Goal: Information Seeking & Learning: Learn about a topic

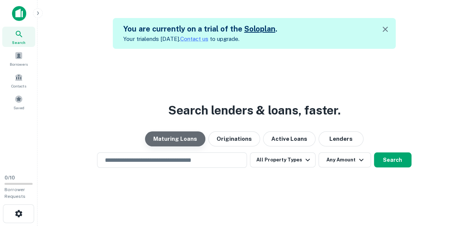
click at [178, 140] on button "Maturing Loans" at bounding box center [175, 138] width 60 height 15
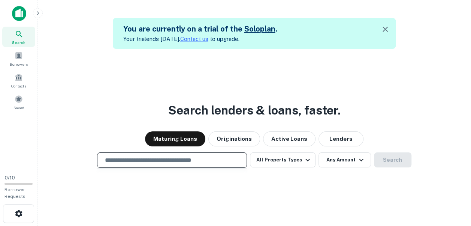
click at [191, 163] on input "text" at bounding box center [171, 159] width 143 height 9
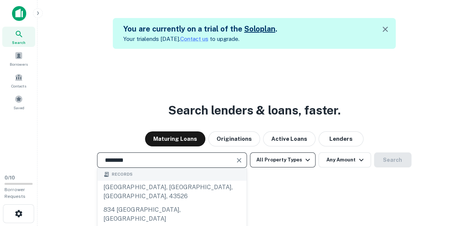
type input "*******"
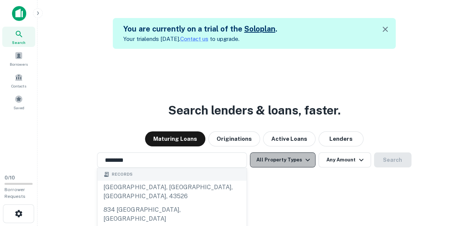
click at [307, 156] on icon "button" at bounding box center [307, 159] width 9 height 9
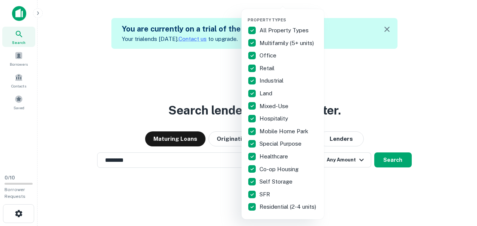
click at [287, 44] on p "Multifamily (5+ units)" at bounding box center [287, 43] width 56 height 9
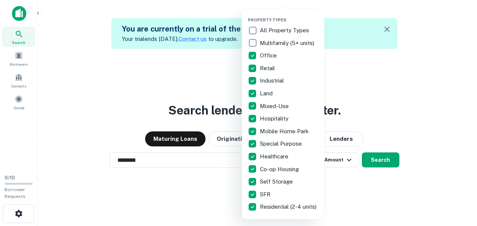
click at [363, 176] on div at bounding box center [238, 113] width 477 height 226
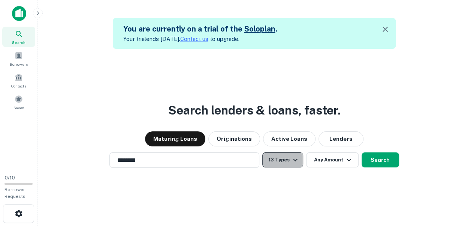
click at [294, 155] on icon "button" at bounding box center [295, 159] width 9 height 9
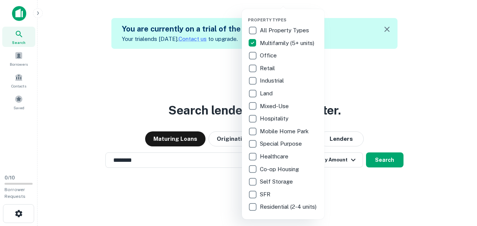
click at [399, 115] on div at bounding box center [238, 113] width 477 height 226
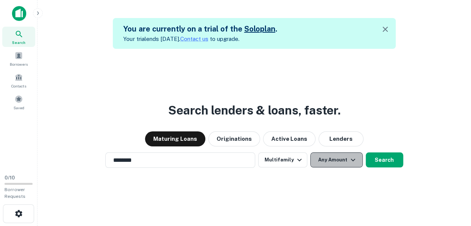
click at [351, 160] on icon "button" at bounding box center [353, 159] width 4 height 3
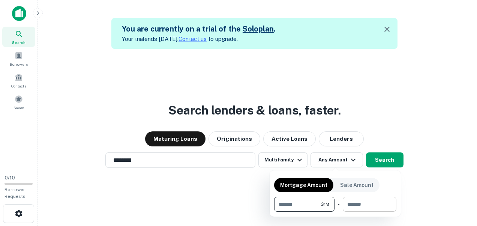
type input "*******"
click at [372, 202] on input "number" at bounding box center [366, 203] width 48 height 15
type input "********"
click at [380, 160] on div at bounding box center [238, 113] width 477 height 226
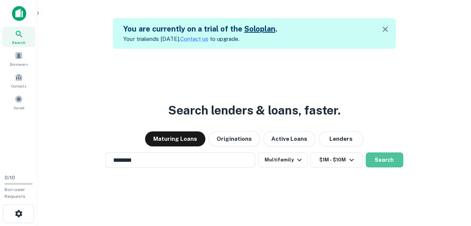
click at [380, 160] on button "Search" at bounding box center [384, 159] width 37 height 15
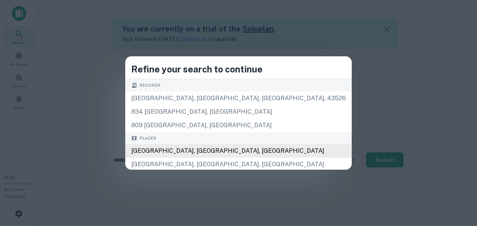
click at [208, 151] on div "[GEOGRAPHIC_DATA], [GEOGRAPHIC_DATA], [GEOGRAPHIC_DATA]" at bounding box center [238, 150] width 226 height 13
type input "**********"
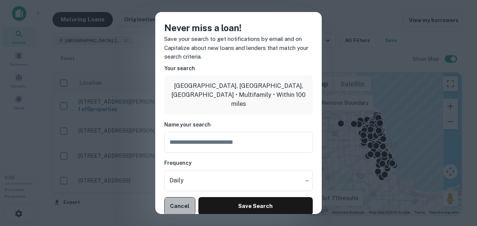
click at [181, 206] on button "Cancel" at bounding box center [179, 206] width 31 height 18
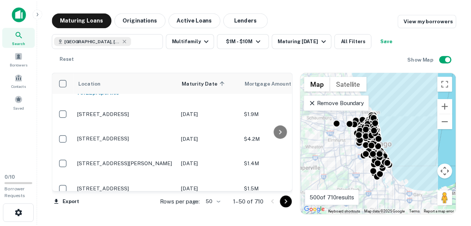
scroll to position [195, 0]
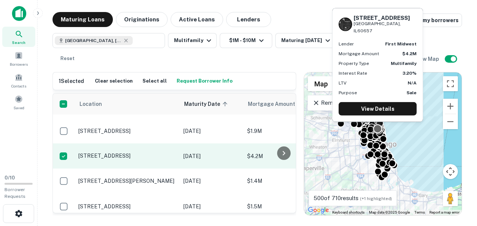
click at [120, 159] on p "[STREET_ADDRESS]" at bounding box center [126, 155] width 97 height 7
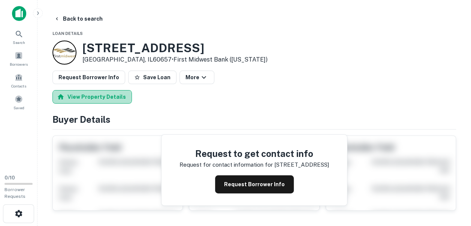
click at [96, 98] on button "View Property Details" at bounding box center [91, 96] width 79 height 13
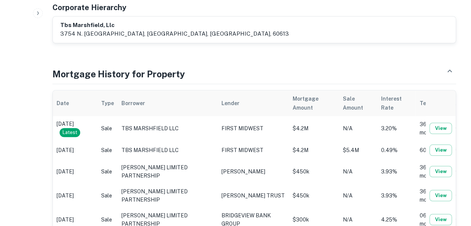
scroll to position [275, 0]
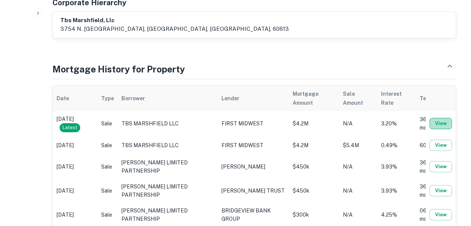
click at [439, 118] on button "View" at bounding box center [440, 123] width 22 height 11
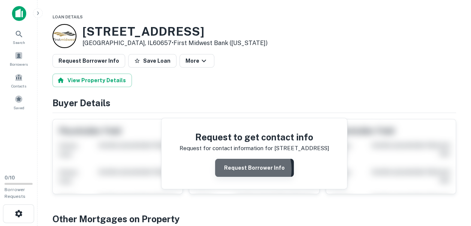
click at [245, 168] on button "Request Borrower Info" at bounding box center [254, 167] width 79 height 18
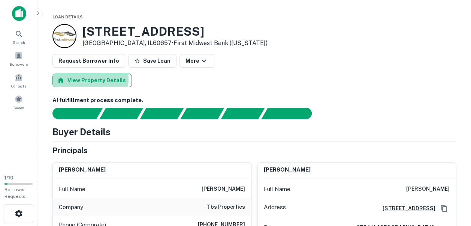
click at [90, 79] on button "View Property Details" at bounding box center [91, 79] width 79 height 13
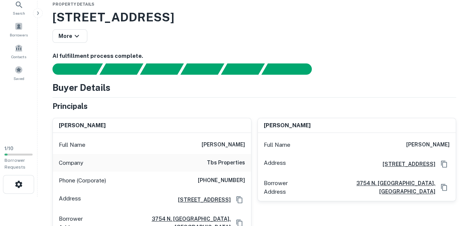
scroll to position [24, 0]
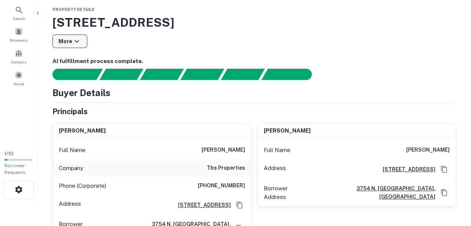
click at [75, 42] on icon "button" at bounding box center [77, 41] width 4 height 3
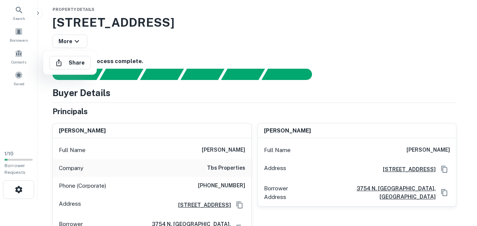
click at [225, 39] on div at bounding box center [238, 113] width 477 height 226
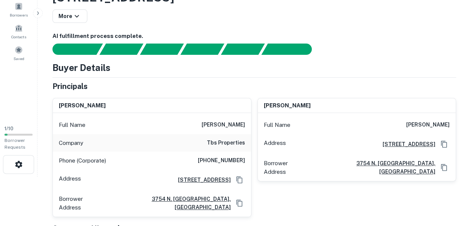
scroll to position [14, 0]
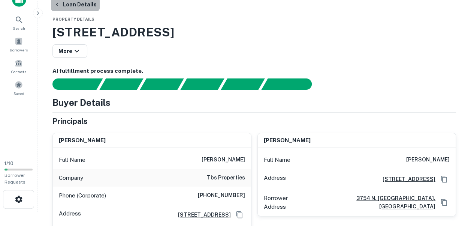
click at [75, 6] on button "Loan Details" at bounding box center [75, 4] width 49 height 13
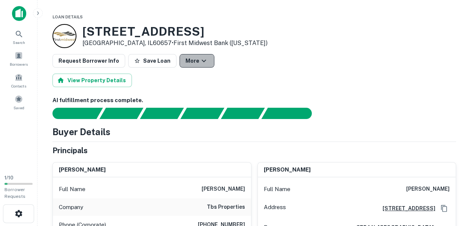
click at [199, 63] on icon "button" at bounding box center [203, 60] width 9 height 9
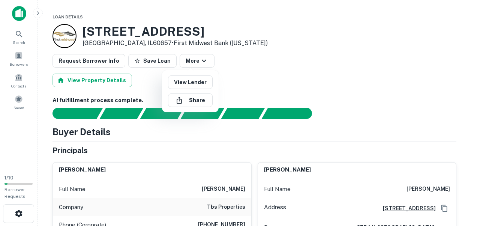
click at [285, 64] on div at bounding box center [238, 113] width 477 height 226
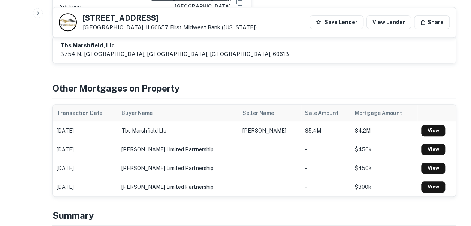
scroll to position [250, 0]
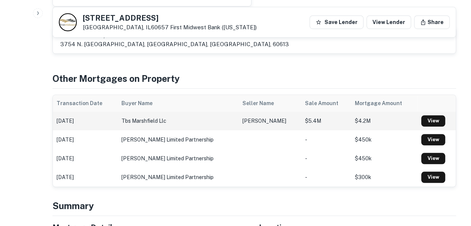
click at [351, 113] on td "$4.2M" at bounding box center [384, 120] width 67 height 19
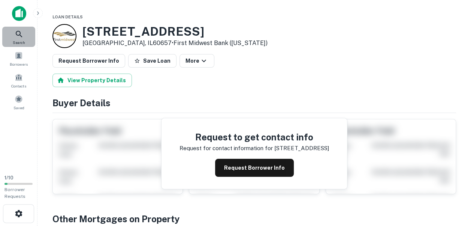
click at [18, 38] on icon at bounding box center [19, 34] width 9 height 9
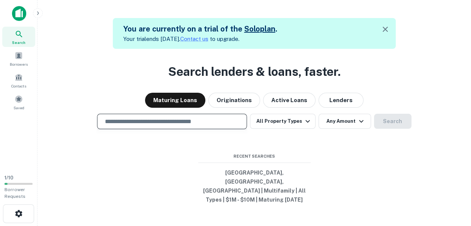
click at [177, 126] on input "text" at bounding box center [171, 121] width 143 height 9
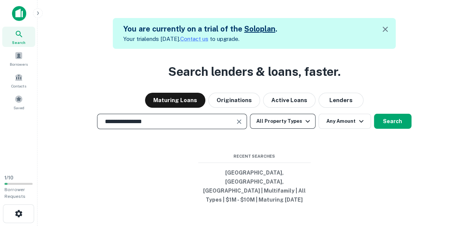
type input "**********"
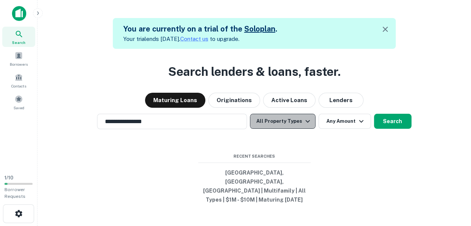
click at [306, 126] on icon "button" at bounding box center [307, 121] width 9 height 9
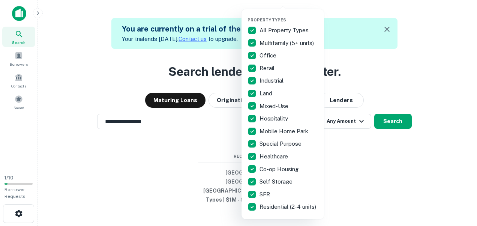
click at [386, 28] on div at bounding box center [238, 113] width 477 height 226
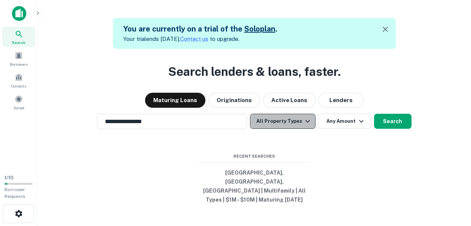
click at [308, 126] on icon "button" at bounding box center [307, 121] width 9 height 9
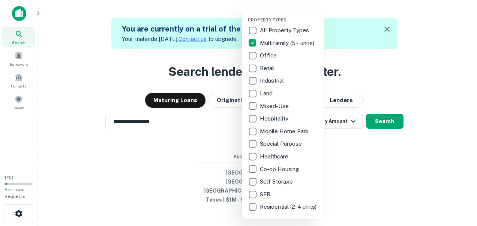
click at [351, 128] on div at bounding box center [238, 113] width 477 height 226
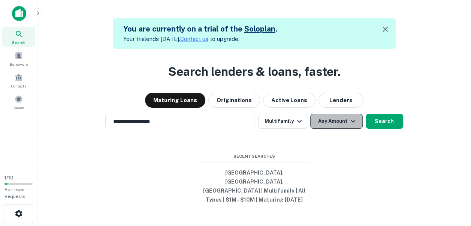
click at [338, 129] on button "Any Amount" at bounding box center [336, 121] width 52 height 15
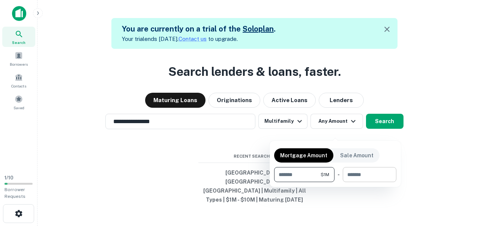
type input "*******"
click at [367, 173] on input "number" at bounding box center [366, 174] width 48 height 15
type input "********"
click at [382, 132] on div at bounding box center [238, 113] width 477 height 226
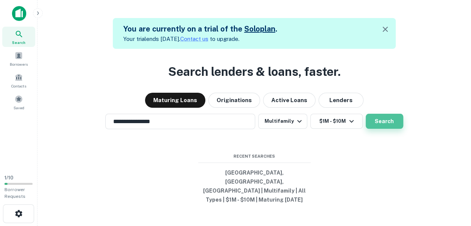
click at [384, 129] on button "Search" at bounding box center [384, 121] width 37 height 15
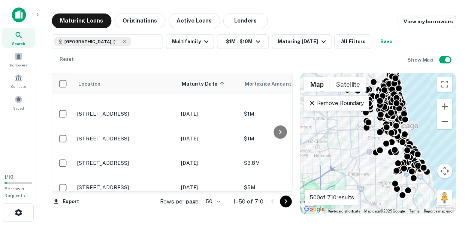
scroll to position [360, 0]
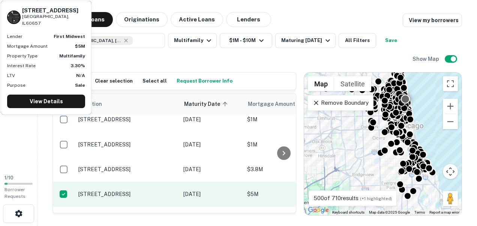
click at [146, 197] on p "[STREET_ADDRESS]" at bounding box center [126, 193] width 97 height 7
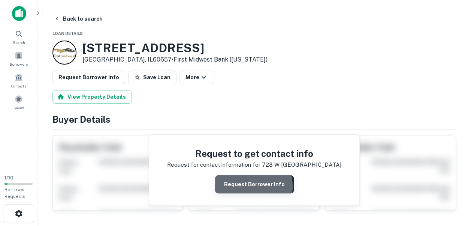
click at [254, 185] on button "Request Borrower Info" at bounding box center [254, 184] width 79 height 18
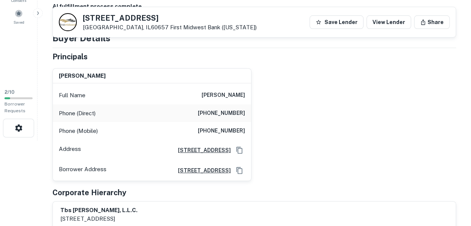
scroll to position [75, 0]
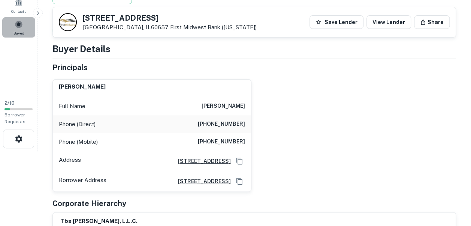
click at [21, 28] on div "Saved" at bounding box center [18, 27] width 33 height 20
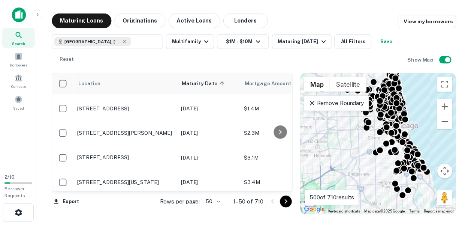
scroll to position [465, 0]
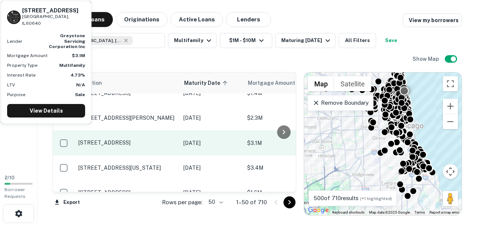
click at [154, 152] on td "[STREET_ADDRESS]" at bounding box center [127, 142] width 105 height 25
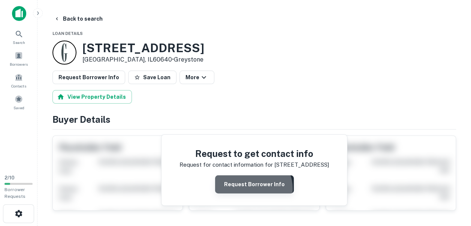
click at [253, 187] on button "Request Borrower Info" at bounding box center [254, 184] width 79 height 18
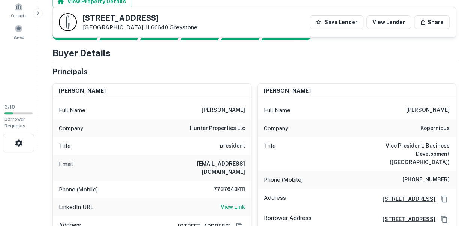
scroll to position [70, 0]
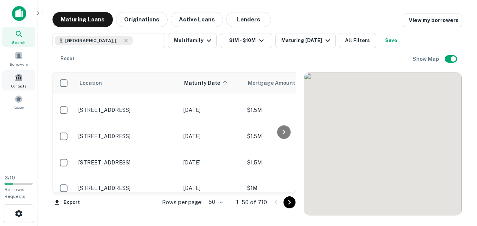
scroll to position [465, 0]
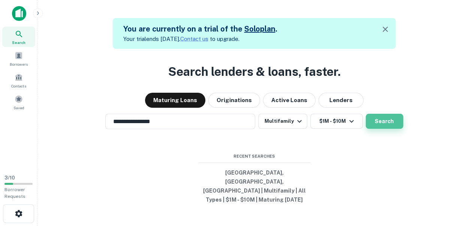
click at [391, 129] on button "Search" at bounding box center [384, 121] width 37 height 15
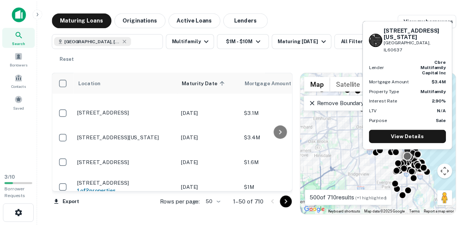
scroll to position [510, 0]
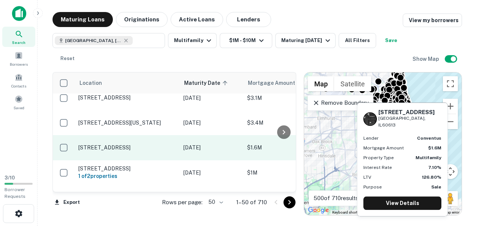
click at [153, 151] on p "[STREET_ADDRESS]" at bounding box center [126, 147] width 97 height 7
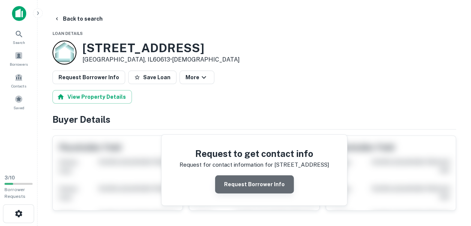
click at [257, 187] on button "Request Borrower Info" at bounding box center [254, 184] width 79 height 18
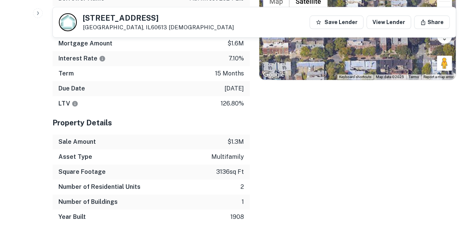
scroll to position [399, 0]
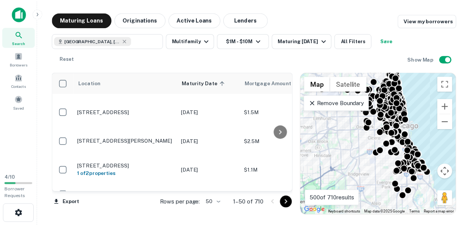
scroll to position [929, 0]
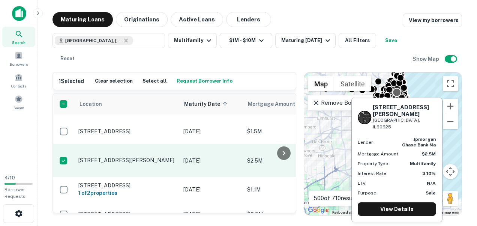
click at [93, 174] on td "[STREET_ADDRESS][PERSON_NAME]" at bounding box center [127, 159] width 105 height 33
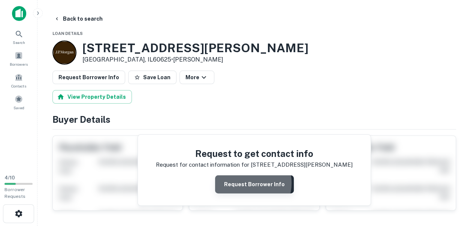
click at [245, 182] on button "Request Borrower Info" at bounding box center [254, 184] width 79 height 18
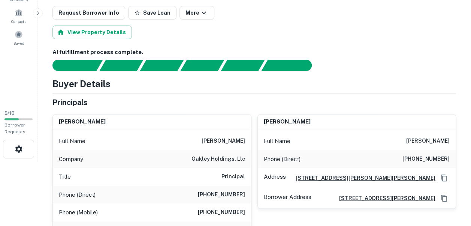
scroll to position [65, 0]
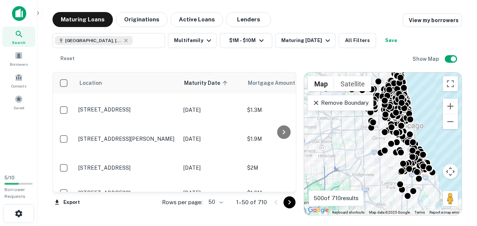
scroll to position [1239, 0]
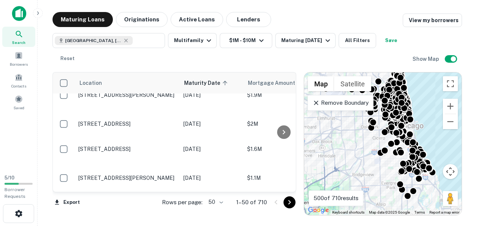
click at [286, 190] on div at bounding box center [283, 131] width 15 height 119
click at [284, 188] on div at bounding box center [283, 131] width 15 height 119
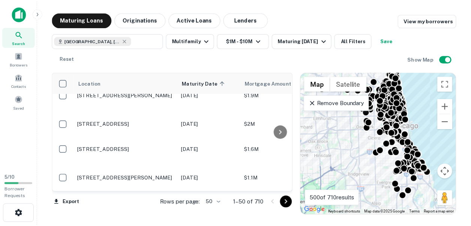
scroll to position [1221, 0]
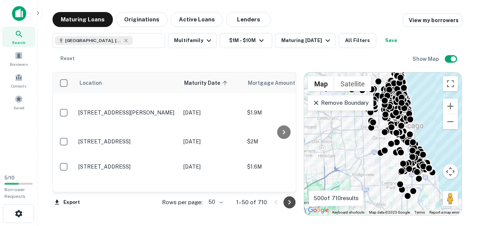
click at [289, 202] on icon "Go to next page" at bounding box center [289, 202] width 3 height 4
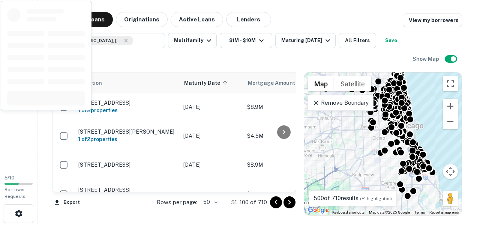
click at [114, 106] on body "Search Borrowers Contacts Saved 5 / 10 Borrower Requests Maturing Loans Origina…" at bounding box center [238, 113] width 477 height 226
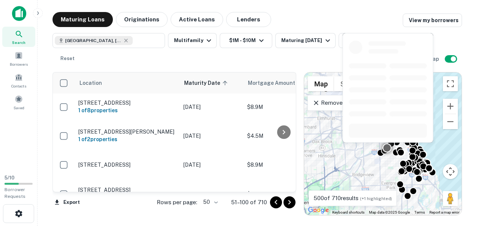
click at [114, 106] on body "Search Borrowers Contacts Saved 5 / 10 Borrower Requests Maturing Loans Origina…" at bounding box center [238, 113] width 477 height 226
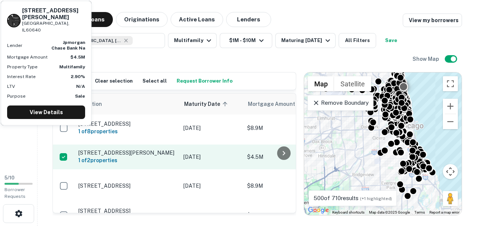
click at [118, 149] on p "[STREET_ADDRESS][PERSON_NAME]" at bounding box center [126, 152] width 97 height 7
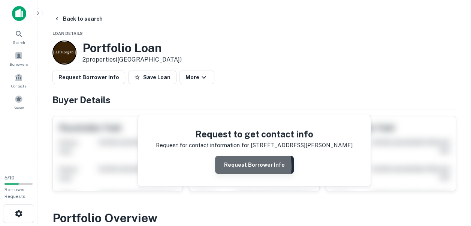
click at [240, 166] on button "Request Borrower Info" at bounding box center [254, 164] width 79 height 18
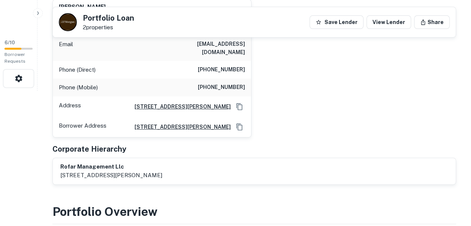
scroll to position [125, 0]
